Goal: Task Accomplishment & Management: Manage account settings

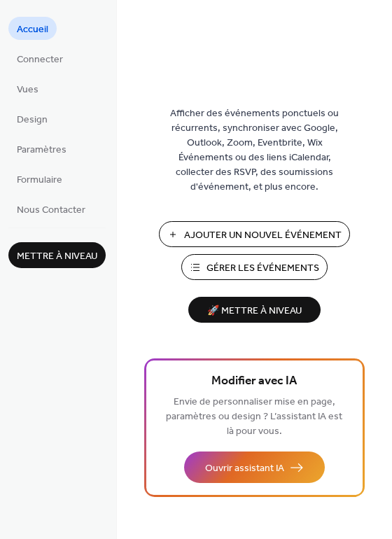
click at [266, 269] on span "Gérer les Événements" at bounding box center [262, 268] width 113 height 15
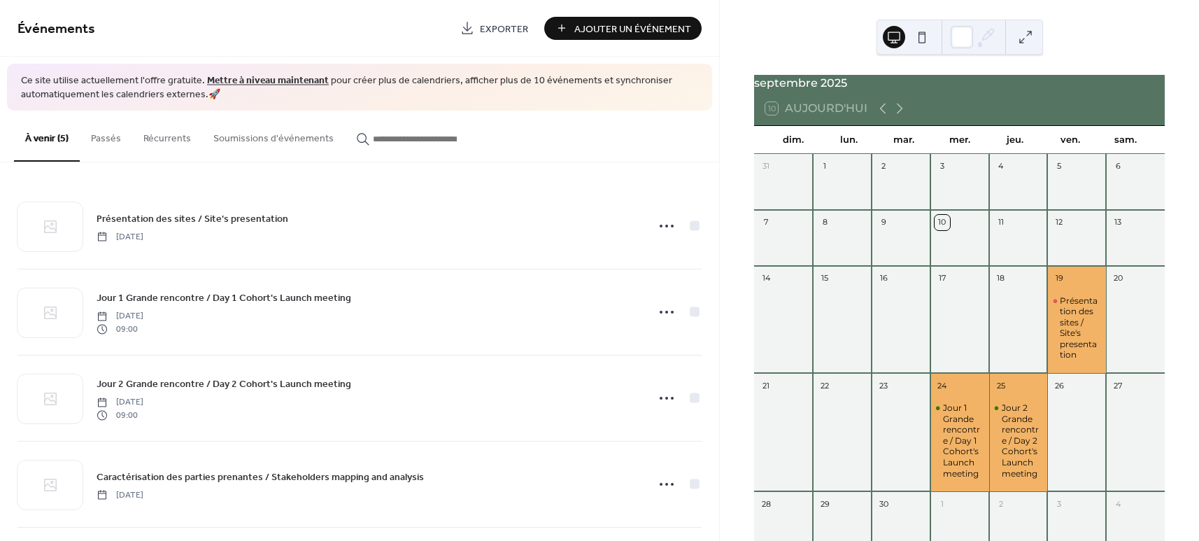
click at [917, 35] on button at bounding box center [922, 37] width 22 height 22
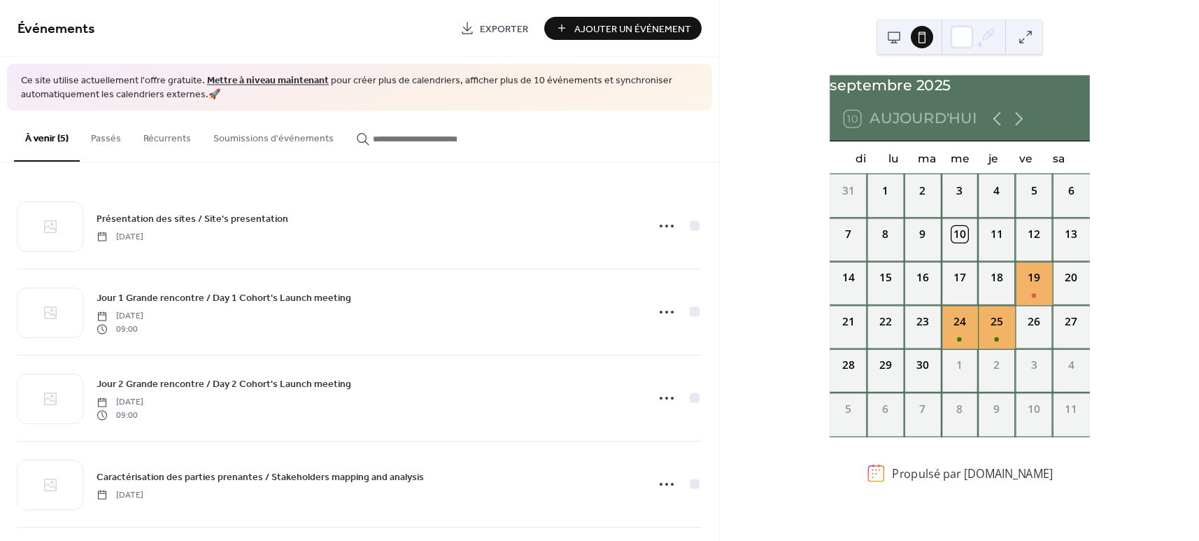
click at [894, 38] on button at bounding box center [894, 37] width 22 height 22
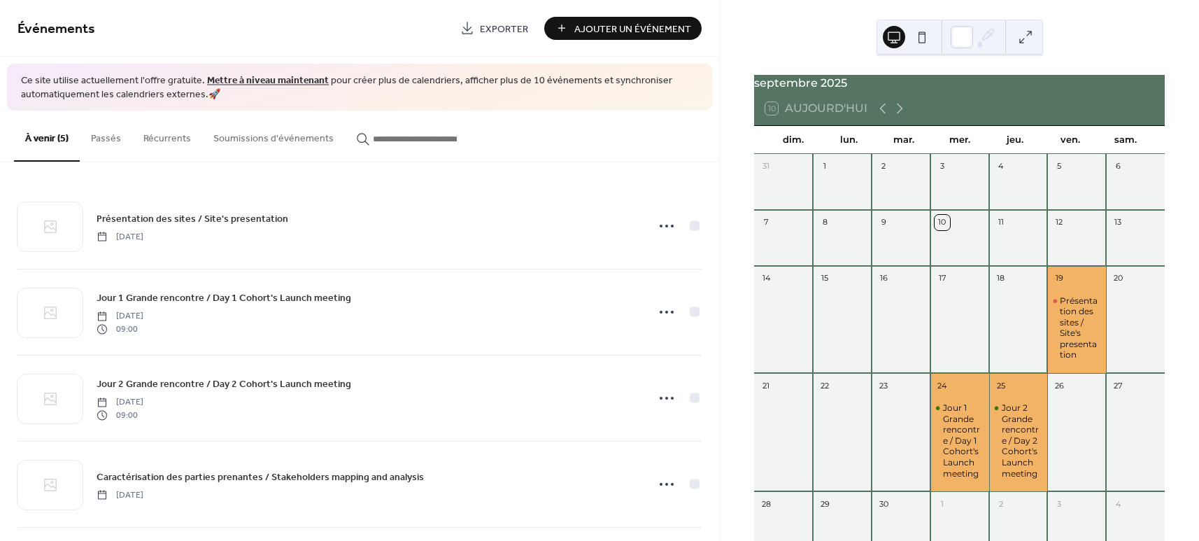
click at [922, 40] on button at bounding box center [922, 37] width 22 height 22
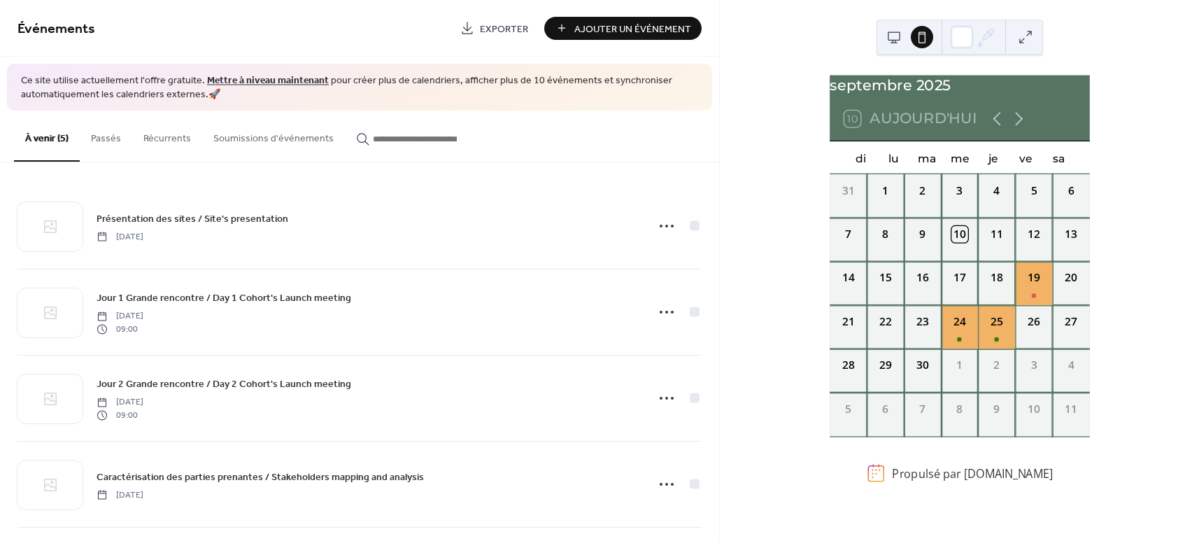
click at [893, 38] on button at bounding box center [894, 37] width 22 height 22
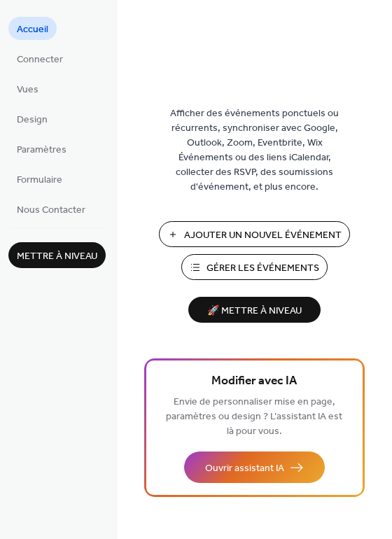
click at [276, 267] on span "Gérer les Événements" at bounding box center [262, 268] width 113 height 15
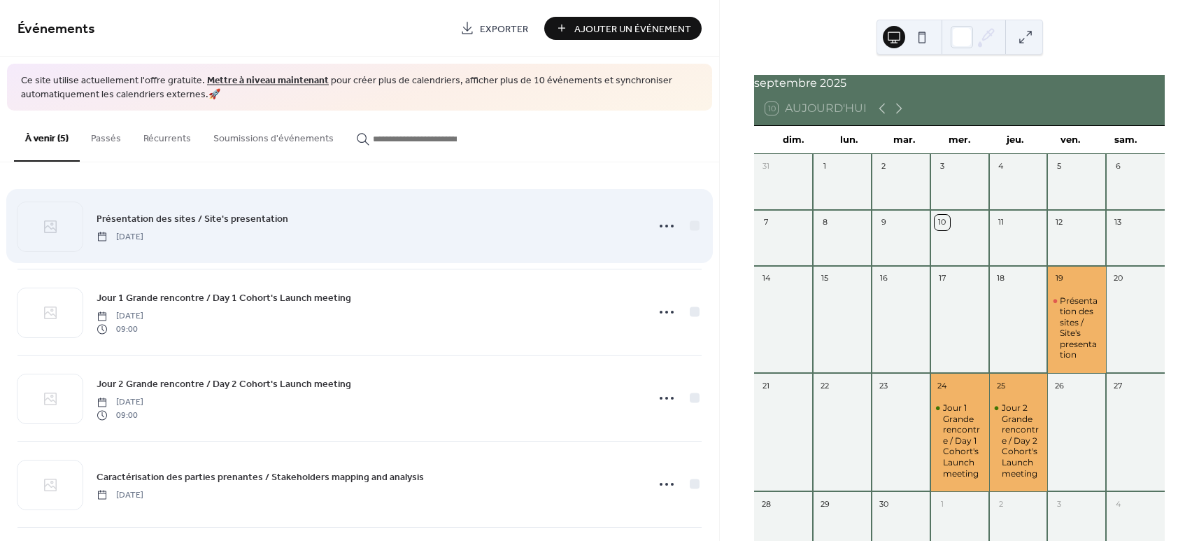
click at [369, 221] on div "Présentation des sites / Site's presentation Friday, September 19, 2025" at bounding box center [368, 226] width 542 height 31
click at [219, 216] on span "Présentation des sites / Site's presentation" at bounding box center [193, 218] width 192 height 15
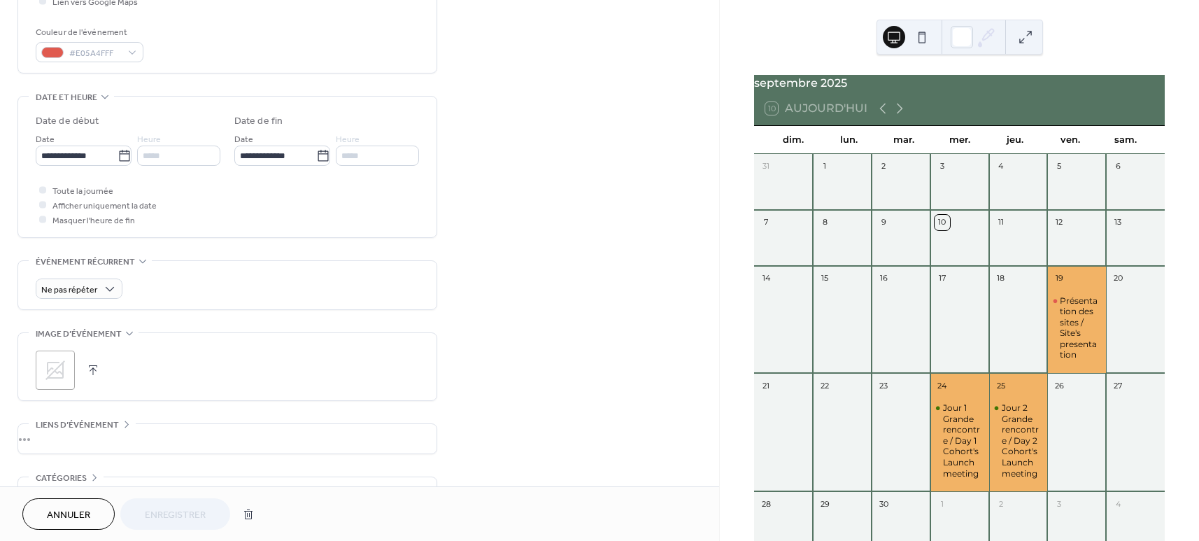
scroll to position [390, 0]
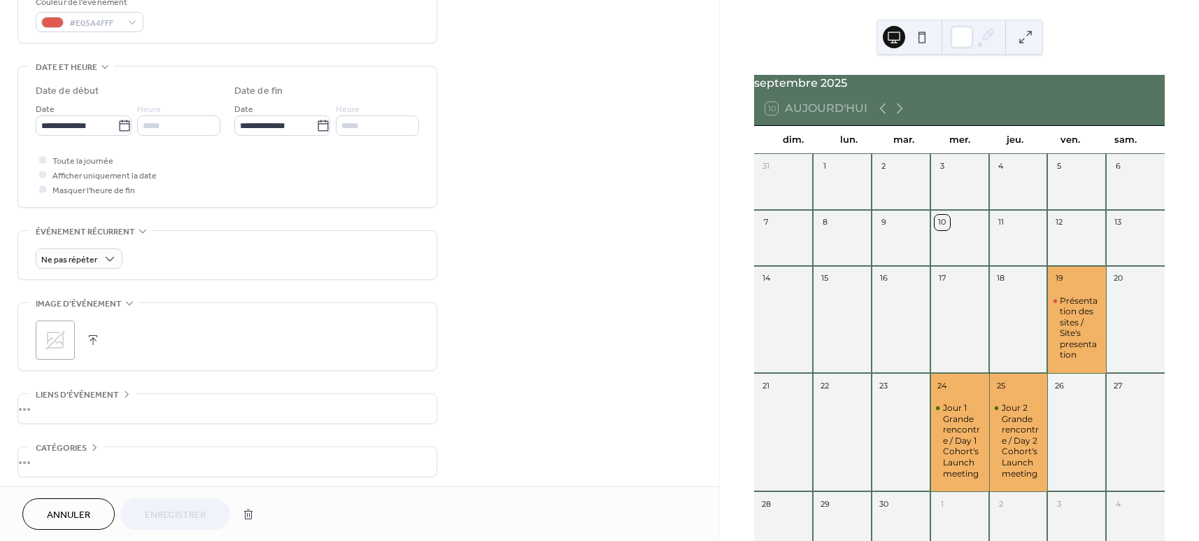
click at [59, 508] on span "Annuler" at bounding box center [68, 515] width 43 height 15
